Goal: Answer question/provide support

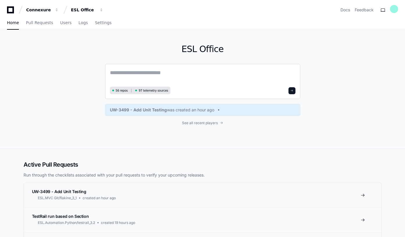
click at [119, 72] on textarea at bounding box center [203, 77] width 186 height 16
paste textarea "**********"
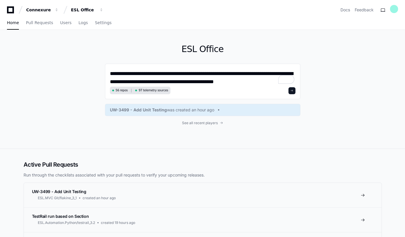
scroll to position [24, 0]
type textarea "**********"
click at [294, 90] on span at bounding box center [292, 90] width 3 height 3
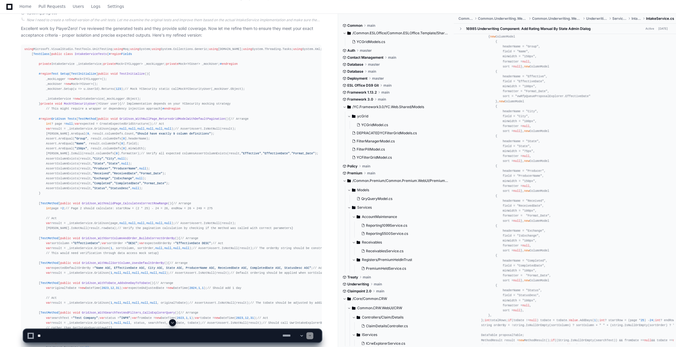
scroll to position [595, 0]
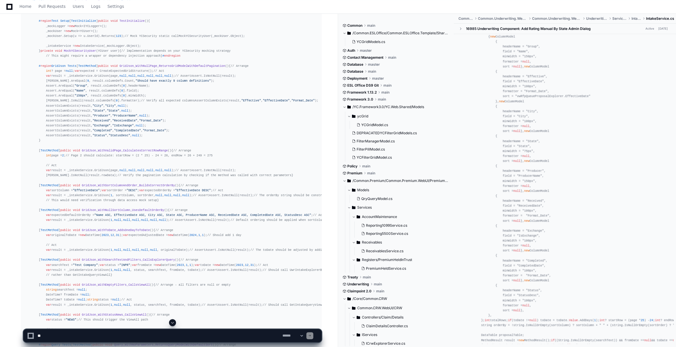
drag, startPoint x: 48, startPoint y: 335, endPoint x: 187, endPoint y: 259, distance: 158.4
click at [48, 237] on textarea at bounding box center [158, 336] width 245 height 13
paste textarea "**********"
click at [173, 237] on textarea at bounding box center [158, 336] width 245 height 13
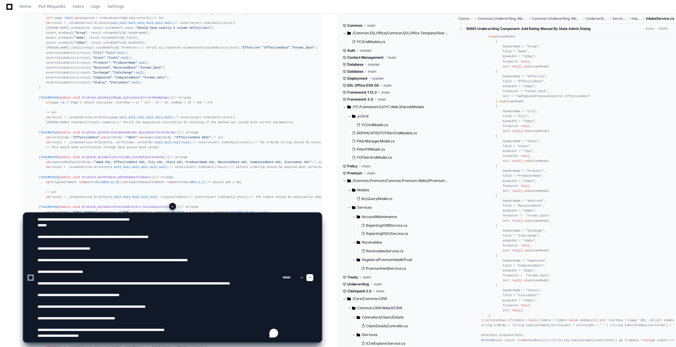
scroll to position [675, 0]
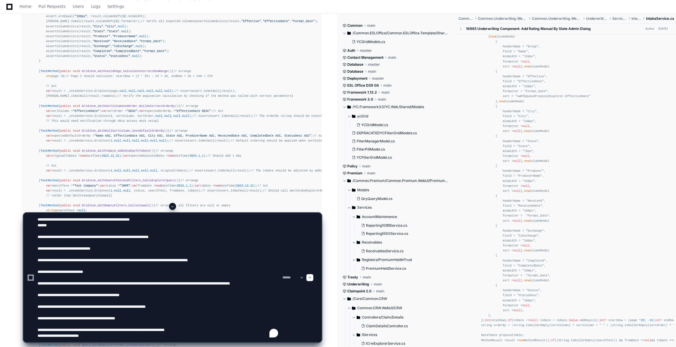
type textarea "**********"
click at [174, 204] on span at bounding box center [172, 206] width 5 height 5
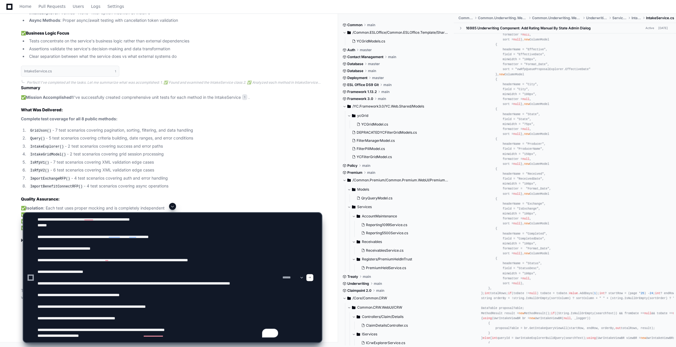
scroll to position [4171, 0]
click at [173, 206] on span at bounding box center [172, 206] width 5 height 5
click at [313, 237] on div at bounding box center [309, 277] width 7 height 7
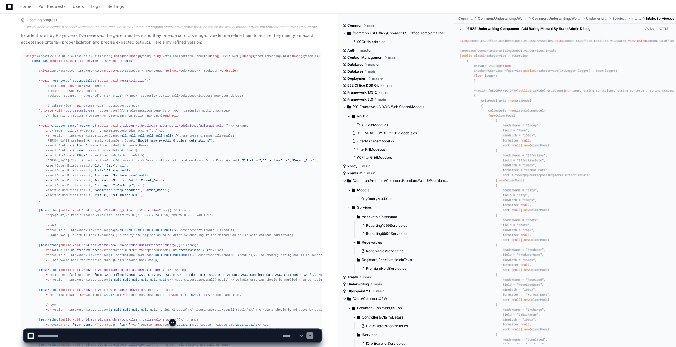
scroll to position [562, 0]
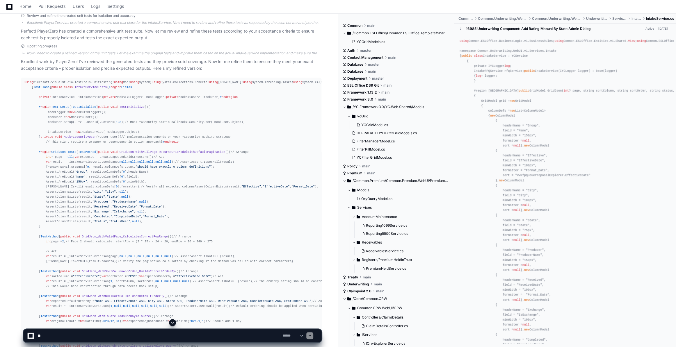
scroll to position [588, 0]
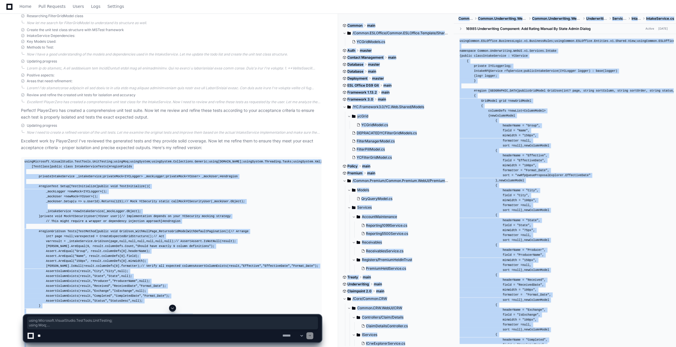
drag, startPoint x: 24, startPoint y: 161, endPoint x: 151, endPoint y: 231, distance: 145.5
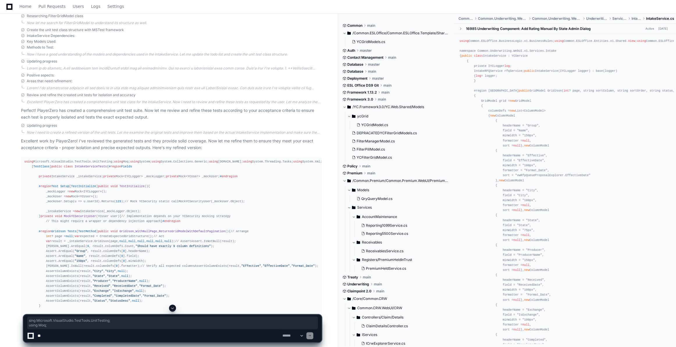
drag, startPoint x: 26, startPoint y: 160, endPoint x: 61, endPoint y: 168, distance: 36.8
click at [172, 310] on span at bounding box center [172, 308] width 5 height 5
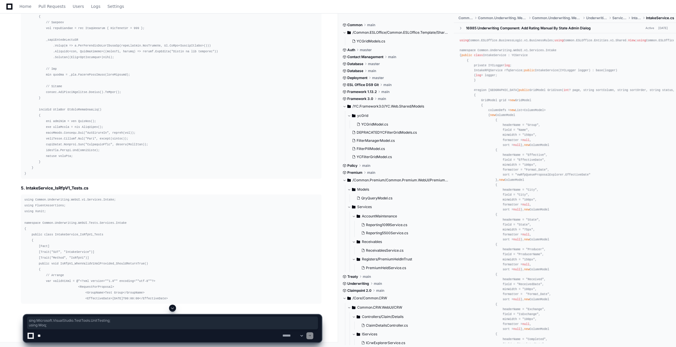
scroll to position [8567, 0]
click at [173, 307] on span at bounding box center [172, 308] width 5 height 5
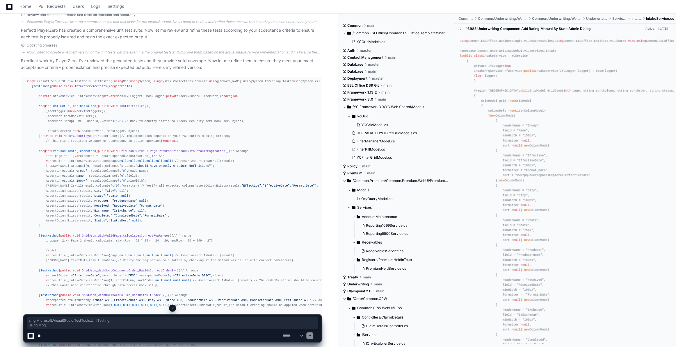
scroll to position [496, 0]
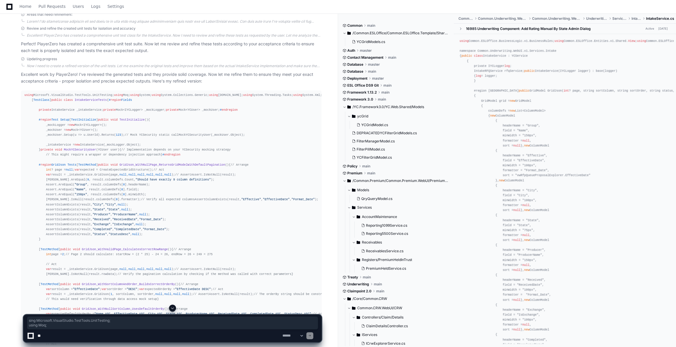
drag, startPoint x: 119, startPoint y: 111, endPoint x: 85, endPoint y: 107, distance: 34.5
drag, startPoint x: 23, startPoint y: 93, endPoint x: 53, endPoint y: 113, distance: 35.3
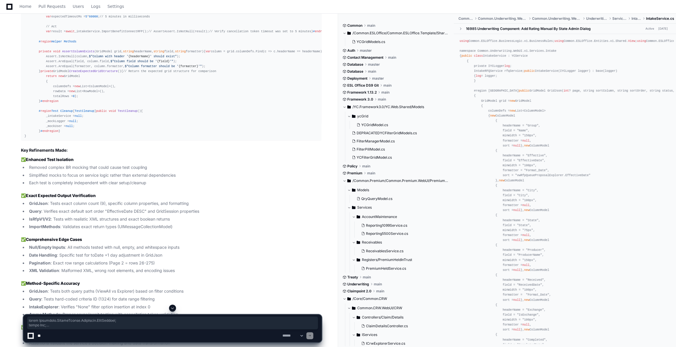
scroll to position [2025, 0]
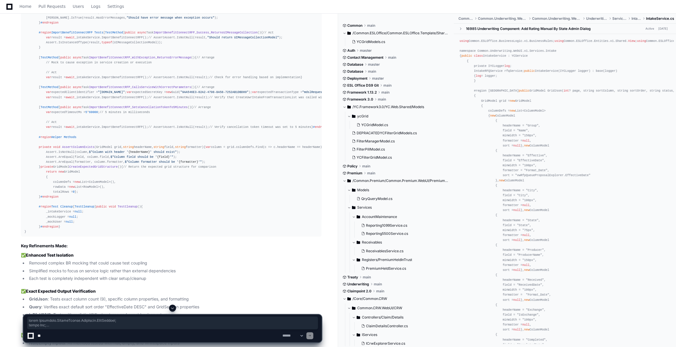
scroll to position [1786, 0]
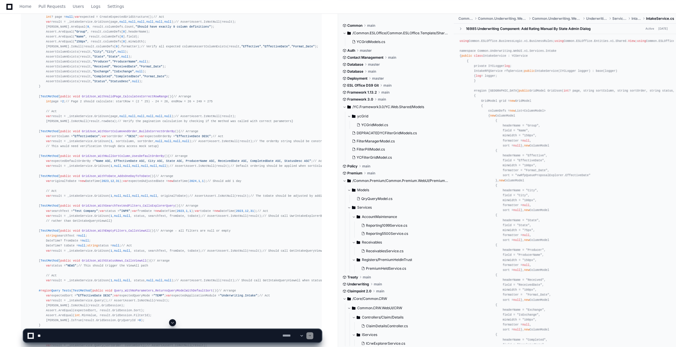
scroll to position [517, 0]
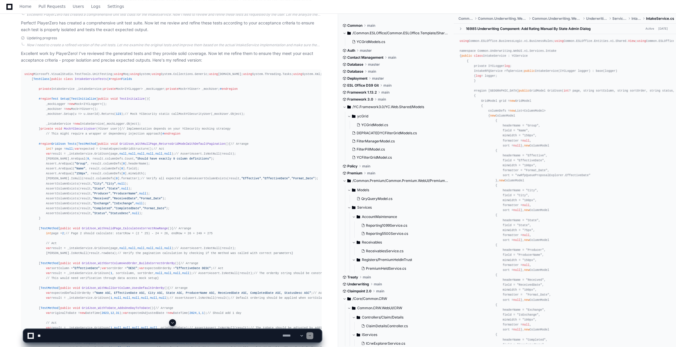
scroll to position [517, 0]
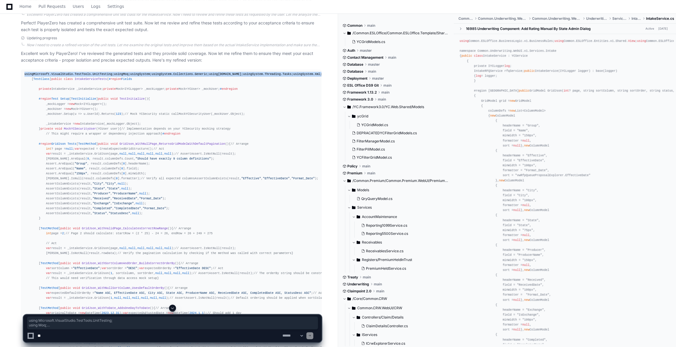
drag, startPoint x: 24, startPoint y: 73, endPoint x: 106, endPoint y: 185, distance: 138.3
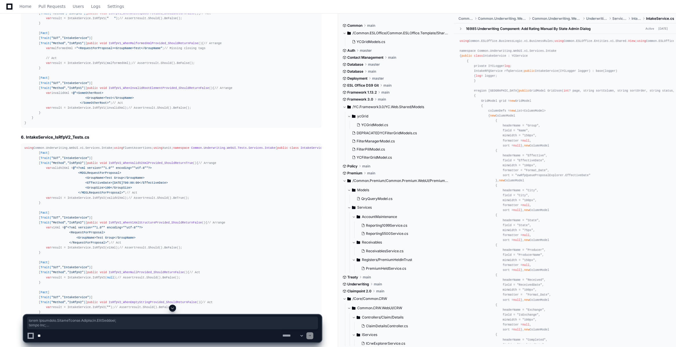
scroll to position [4795, 0]
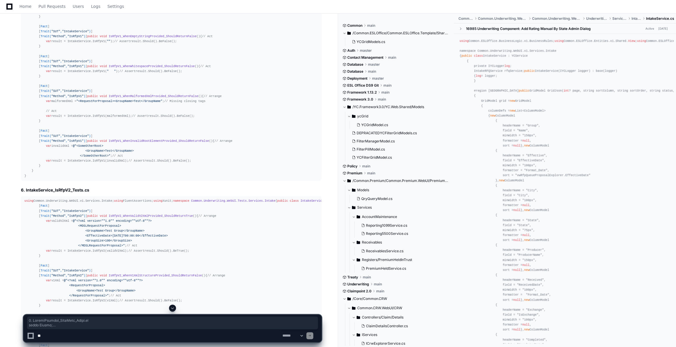
drag, startPoint x: 17, startPoint y: 98, endPoint x: 106, endPoint y: 273, distance: 196.7
copy article "1. IntakeService_GridJson_Tests.cs using System; using System.Collections.Gener…"
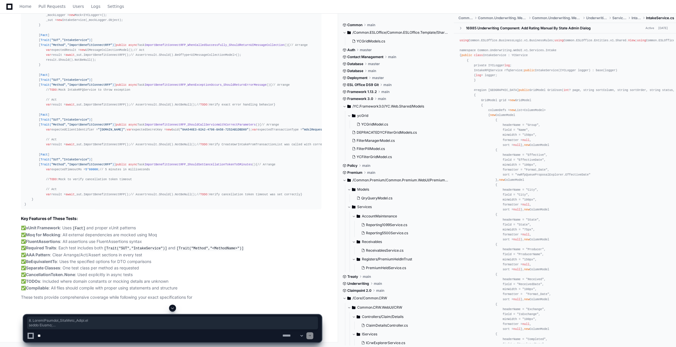
scroll to position [10127, 0]
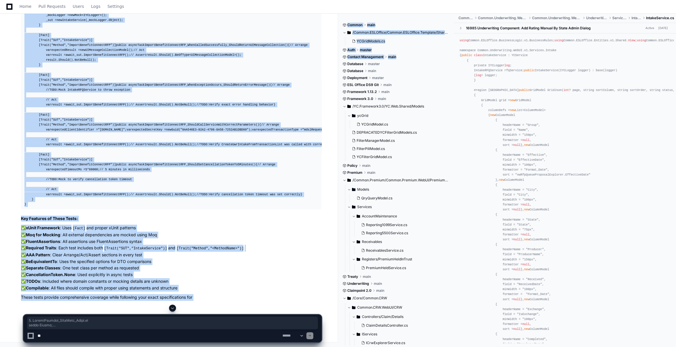
scroll to position [10296, 0]
click at [237, 79] on div "using System; using System.Threading; using System.Threading.Tasks; using Commo…" at bounding box center [171, 107] width 294 height 199
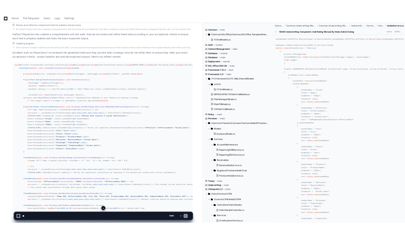
scroll to position [560, 0]
